Goal: Information Seeking & Learning: Find specific fact

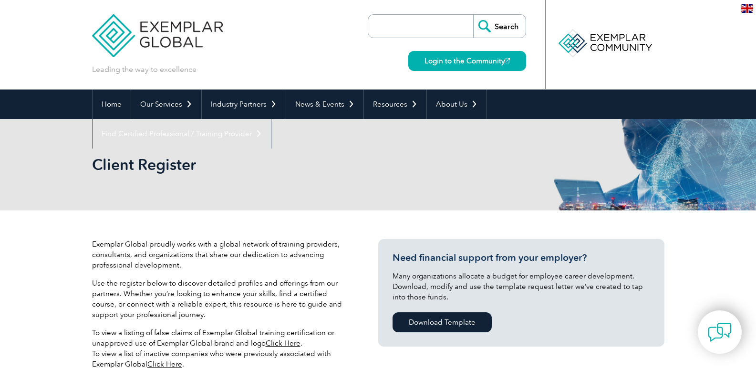
click at [418, 21] on input "search" at bounding box center [423, 26] width 100 height 23
paste input "Punyam Academy"
type input "Punyam Academy"
click at [500, 25] on input "Search" at bounding box center [499, 26] width 52 height 23
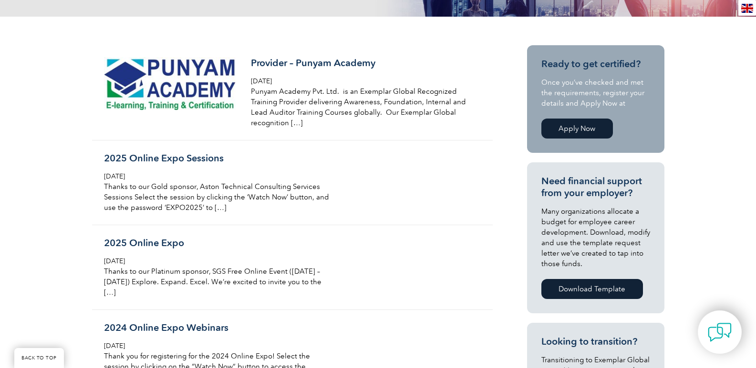
scroll to position [230, 0]
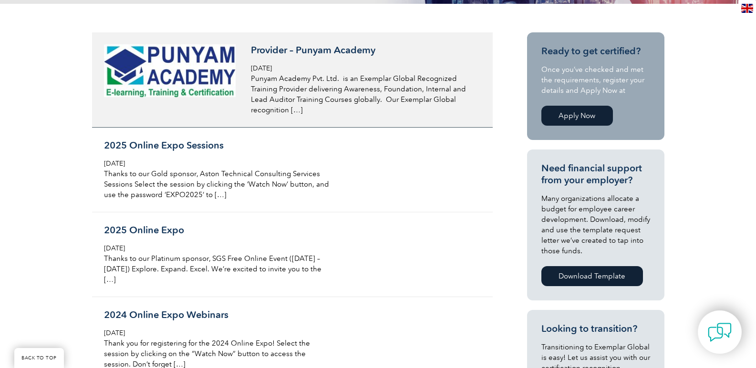
click at [199, 68] on img at bounding box center [170, 70] width 132 height 53
